Goal: Task Accomplishment & Management: Use online tool/utility

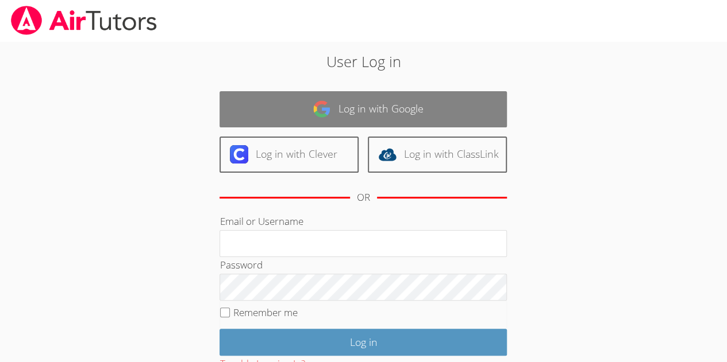
click at [381, 103] on link "Log in with Google" at bounding box center [362, 109] width 287 height 36
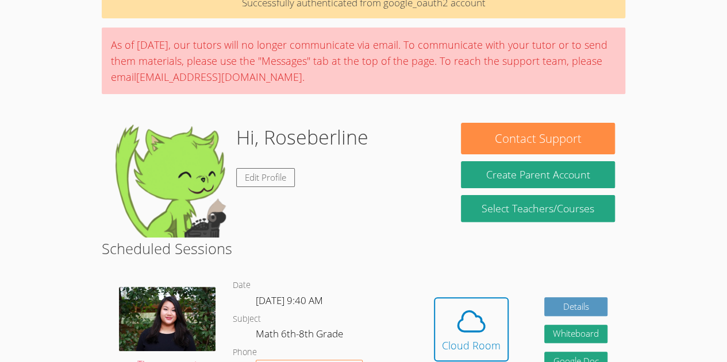
scroll to position [75, 0]
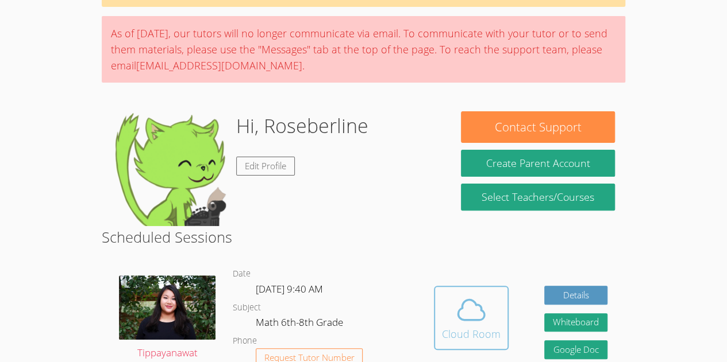
click at [486, 318] on icon at bounding box center [471, 310] width 32 height 32
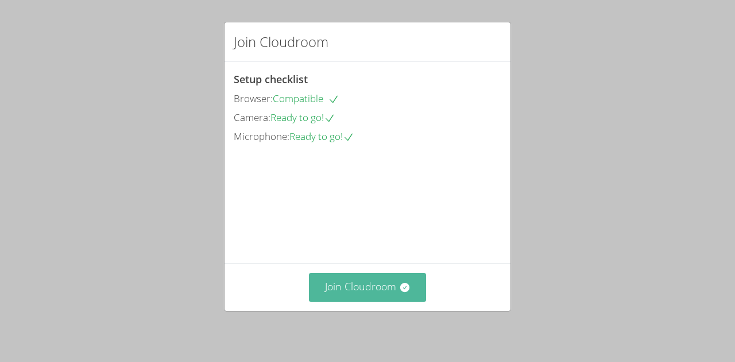
click at [388, 286] on button "Join Cloudroom" at bounding box center [368, 287] width 118 height 28
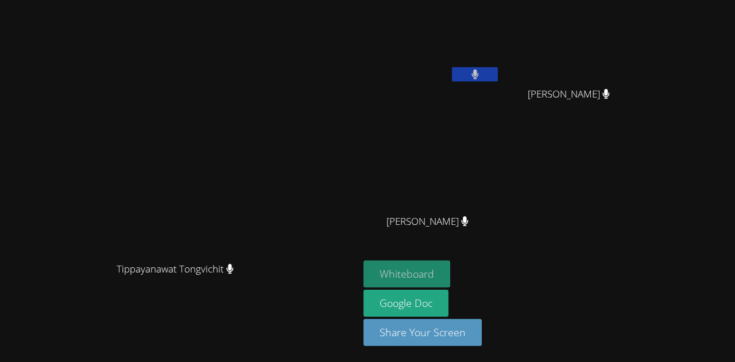
click at [450, 271] on button "Whiteboard" at bounding box center [407, 274] width 87 height 27
click at [500, 65] on video at bounding box center [432, 43] width 137 height 77
click at [500, 58] on video at bounding box center [432, 43] width 137 height 77
click at [498, 80] on button at bounding box center [475, 74] width 46 height 14
click at [498, 73] on button at bounding box center [475, 74] width 46 height 14
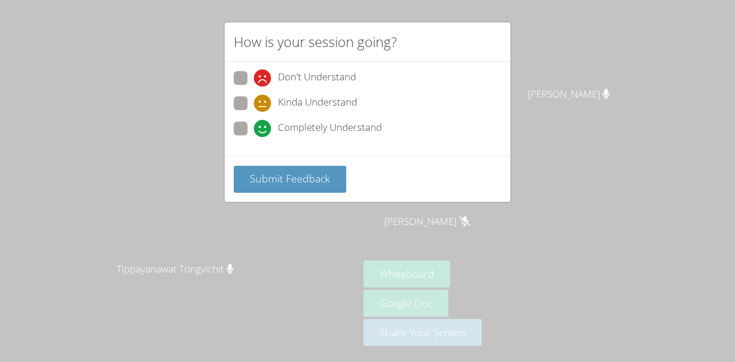
click at [254, 137] on span at bounding box center [254, 137] width 0 height 0
click at [254, 122] on input "Completely Understand" at bounding box center [259, 127] width 10 height 10
radio input "true"
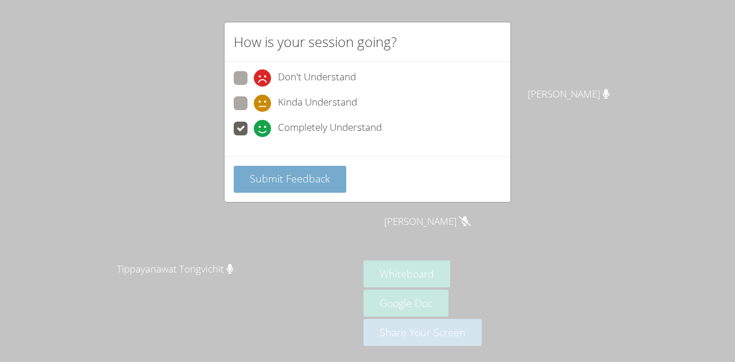
click at [253, 173] on span "Submit Feedback" at bounding box center [290, 179] width 80 height 14
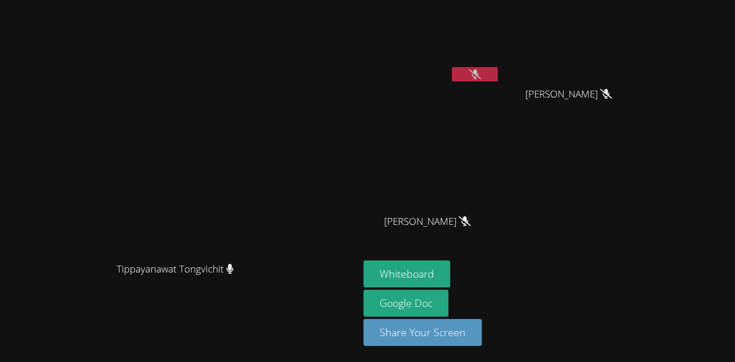
click at [498, 78] on button at bounding box center [475, 74] width 46 height 14
